Goal: Transaction & Acquisition: Purchase product/service

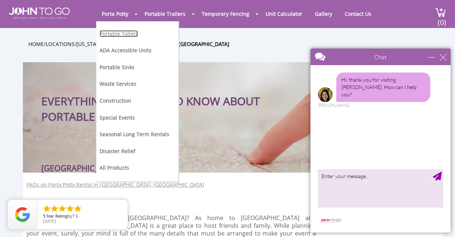
click at [115, 35] on link "Portable Toilets" at bounding box center [118, 33] width 38 height 7
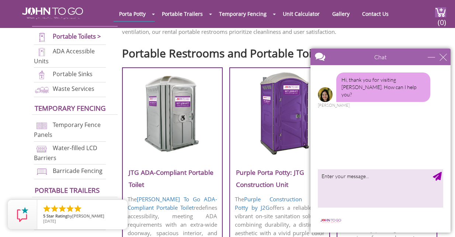
scroll to position [244, 0]
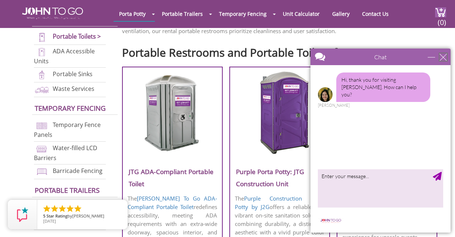
click at [442, 57] on div "close" at bounding box center [442, 56] width 7 height 7
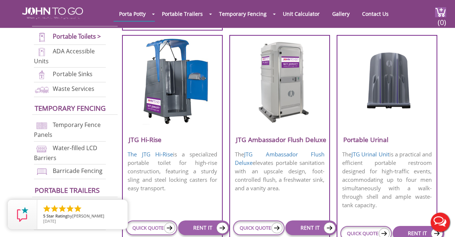
scroll to position [525, 0]
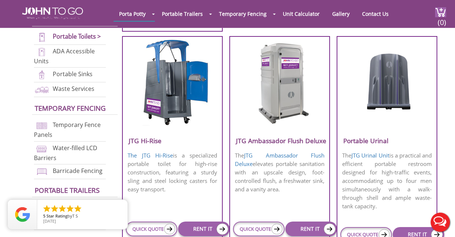
click at [280, 86] on img at bounding box center [279, 82] width 70 height 85
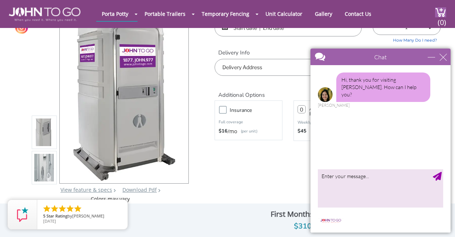
scroll to position [32, 0]
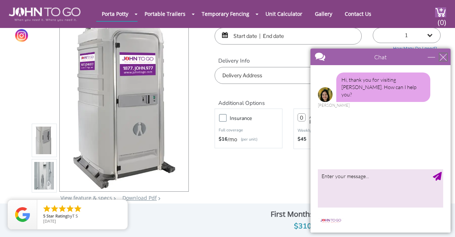
click at [442, 56] on div "close" at bounding box center [442, 56] width 7 height 7
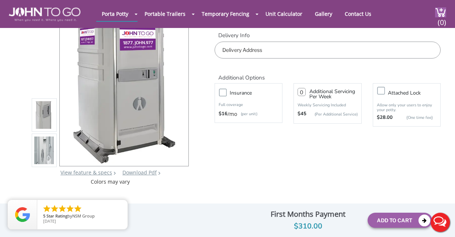
scroll to position [60, 0]
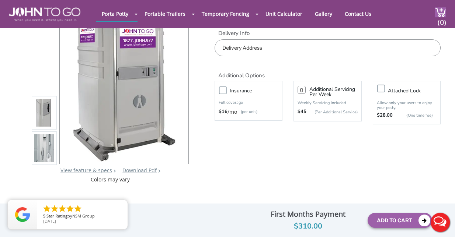
click at [41, 157] on img at bounding box center [43, 149] width 19 height 173
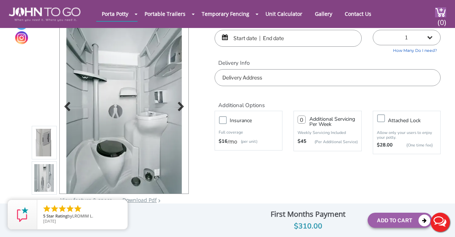
scroll to position [0, 0]
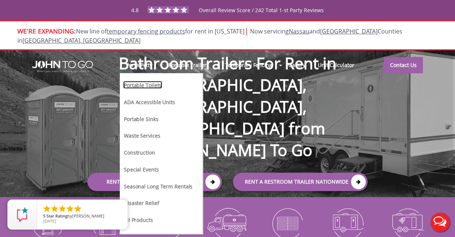
click at [136, 81] on link "Portable Toilets" at bounding box center [142, 85] width 39 height 8
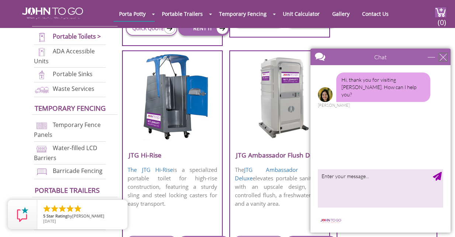
click at [444, 57] on div "close" at bounding box center [442, 56] width 7 height 7
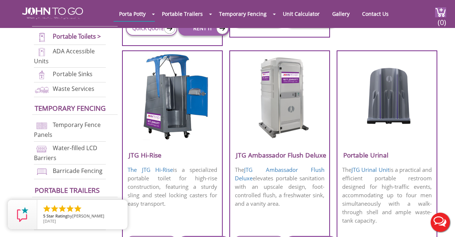
click at [283, 113] on img at bounding box center [279, 96] width 70 height 85
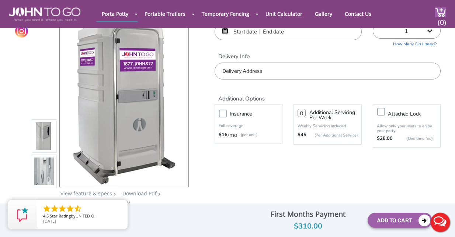
scroll to position [38, 0]
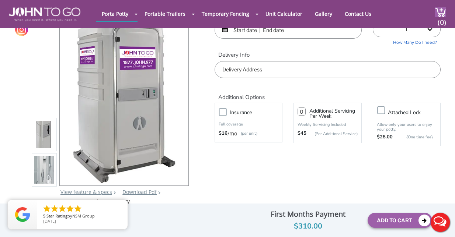
click at [45, 180] on img at bounding box center [43, 171] width 19 height 173
